Goal: Connect with others: Connect with others

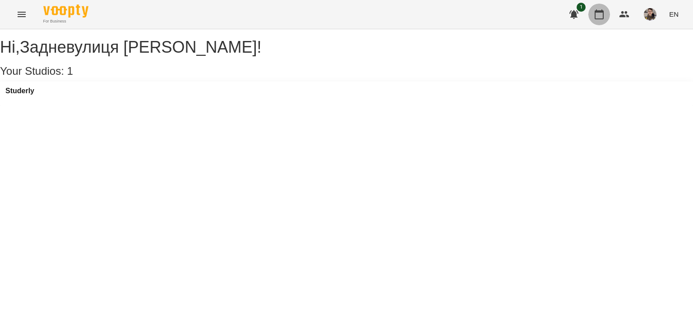
click at [599, 11] on icon "button" at bounding box center [598, 14] width 9 height 10
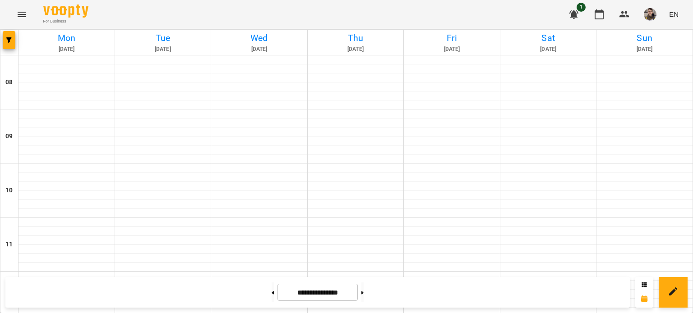
scroll to position [648, 0]
click at [364, 288] on button at bounding box center [362, 293] width 2 height 20
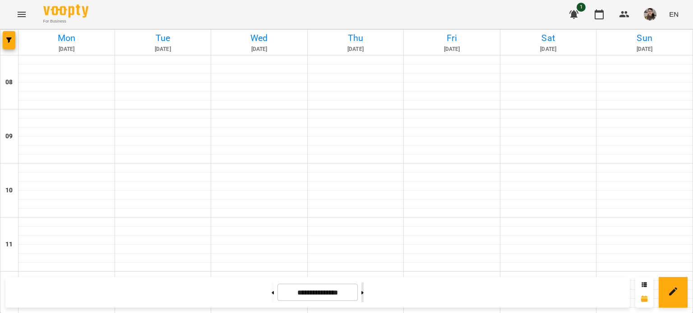
click at [364, 288] on button at bounding box center [362, 293] width 2 height 20
type input "**********"
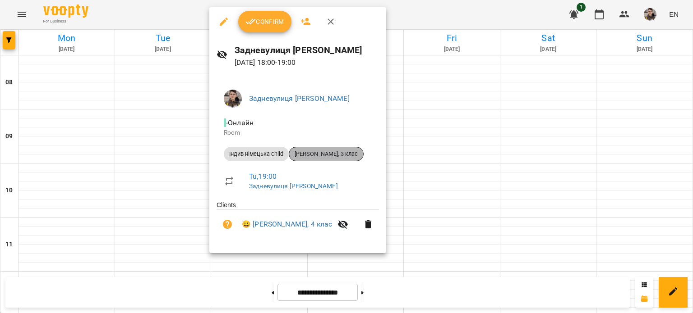
click at [345, 153] on span "[PERSON_NAME], 3 клас" at bounding box center [326, 154] width 74 height 8
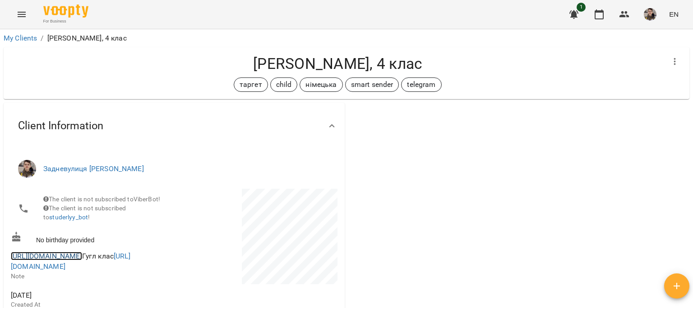
click at [82, 261] on link "[URL][DOMAIN_NAME]" at bounding box center [46, 256] width 71 height 9
